Goal: Task Accomplishment & Management: Use online tool/utility

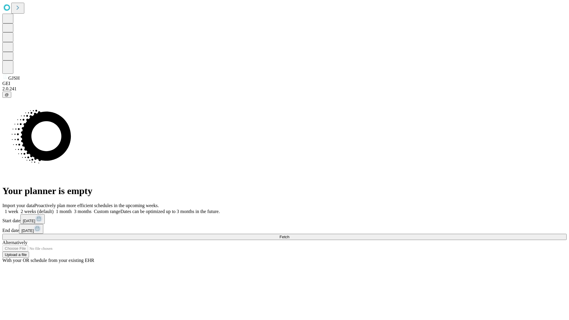
click at [289, 235] on span "Fetch" at bounding box center [285, 237] width 10 height 4
